Goal: Task Accomplishment & Management: Use online tool/utility

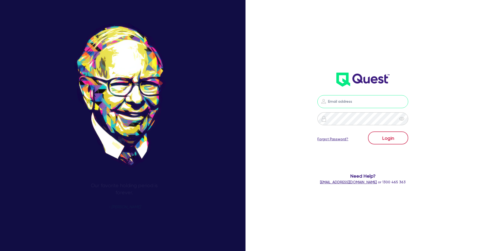
type input "[PERSON_NAME][EMAIL_ADDRESS][DOMAIN_NAME]"
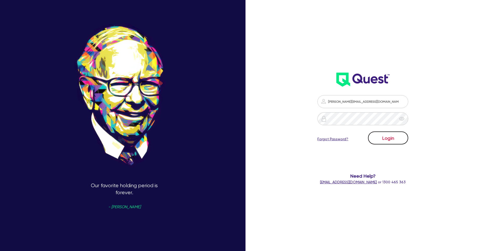
click at [384, 136] on button "Login" at bounding box center [388, 138] width 40 height 13
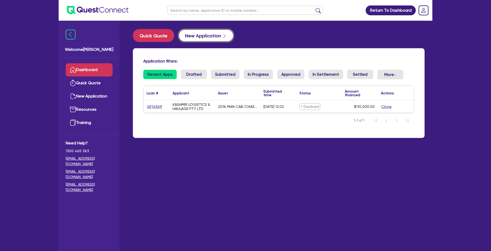
click at [195, 37] on button "New Application" at bounding box center [206, 35] width 56 height 13
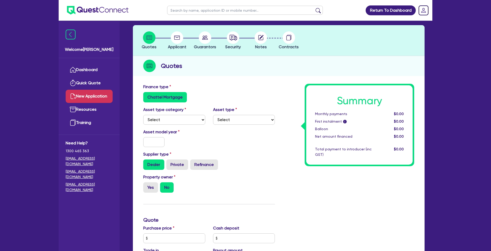
scroll to position [26, 0]
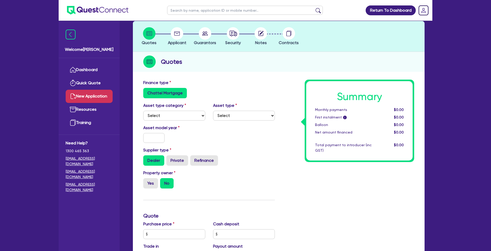
click at [164, 91] on label "Chattel Mortgage" at bounding box center [165, 93] width 44 height 10
click at [147, 91] on input "Chattel Mortgage" at bounding box center [144, 89] width 3 height 3
click at [164, 93] on label "Chattel Mortgage" at bounding box center [165, 93] width 44 height 10
click at [147, 91] on input "Chattel Mortgage" at bounding box center [144, 89] width 3 height 3
click at [245, 153] on div "Supplier type Dealer Private Refinance" at bounding box center [208, 156] width 139 height 19
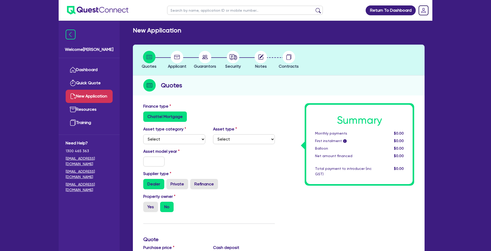
scroll to position [0, 0]
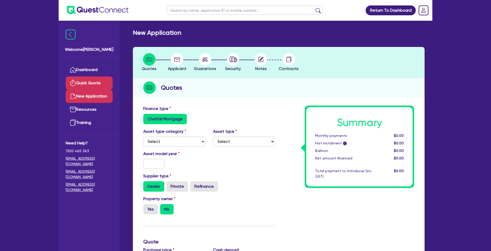
click at [96, 82] on link "Quick Quote" at bounding box center [89, 83] width 47 height 13
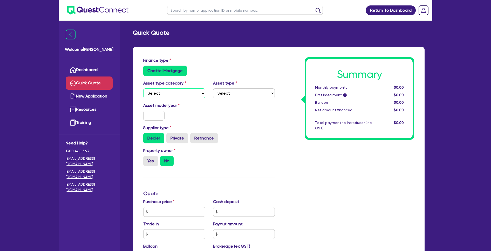
click at [180, 95] on select "Select Cars and light trucks Primary assets Secondary assets Tertiary assets" at bounding box center [174, 94] width 62 height 10
select select "CARS_AND_LIGHT_TRUCKS"
click at [143, 89] on select "Select Cars and light trucks Primary assets Secondary assets Tertiary assets" at bounding box center [174, 94] width 62 height 10
click at [250, 93] on select "Select Passenger vehicles Vans and utes Light trucks up to 4.5 tonne" at bounding box center [244, 94] width 62 height 10
select select "LIGHT_TRUCKS"
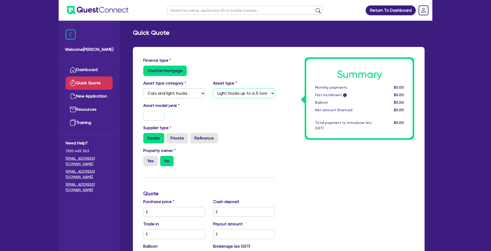
click at [213, 89] on select "Select Passenger vehicles Vans and utes Light trucks up to 4.5 tonne" at bounding box center [244, 94] width 62 height 10
click at [259, 134] on div "Dealer Private Refinance" at bounding box center [209, 138] width 132 height 10
click at [155, 116] on input "text" at bounding box center [153, 116] width 21 height 10
type input "2008"
click at [228, 160] on div "Property owner Yes No" at bounding box center [208, 159] width 139 height 23
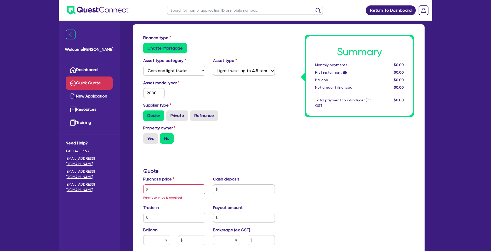
scroll to position [48, 0]
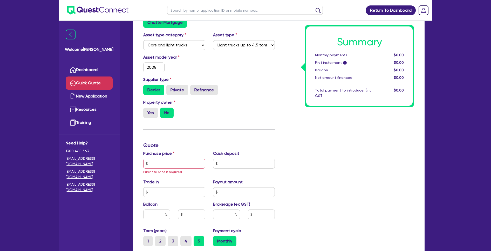
click at [289, 141] on div "Summary Monthly payments $0.00 First instalment i $0.00 Balloon $0.00 Net amoun…" at bounding box center [348, 166] width 139 height 315
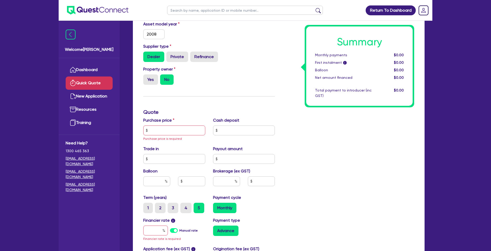
scroll to position [0, 0]
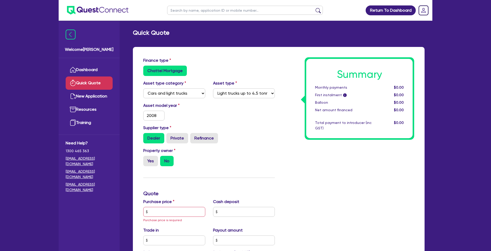
click at [268, 175] on div "Finance type Chattel Mortgage Asset type category Select Cars and light trucks …" at bounding box center [208, 214] width 139 height 315
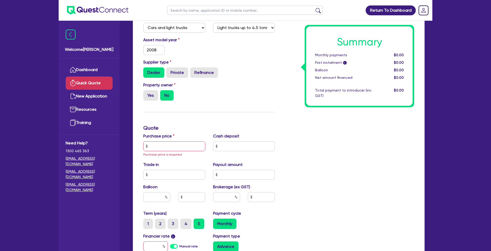
scroll to position [87, 0]
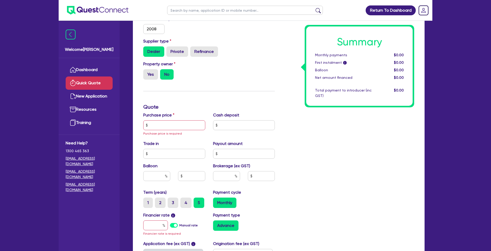
click at [332, 182] on div "Summary Monthly payments $0.00 First instalment i $0.00 Balloon $0.00 Net amoun…" at bounding box center [348, 128] width 139 height 315
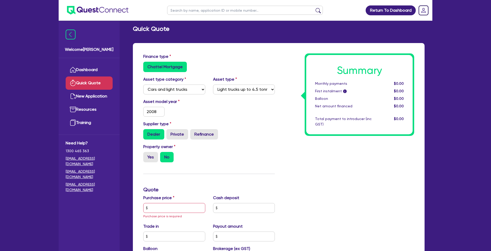
scroll to position [4, 0]
click at [447, 77] on div "Return To Dashboard Edit Profile Logout Welcome [PERSON_NAME] Quick Quote New A…" at bounding box center [245, 211] width 491 height 431
click at [45, 74] on div "Return To Dashboard Edit Profile Logout Welcome [PERSON_NAME] Quick Quote New A…" at bounding box center [245, 211] width 491 height 431
